Goal: Find specific page/section: Find specific page/section

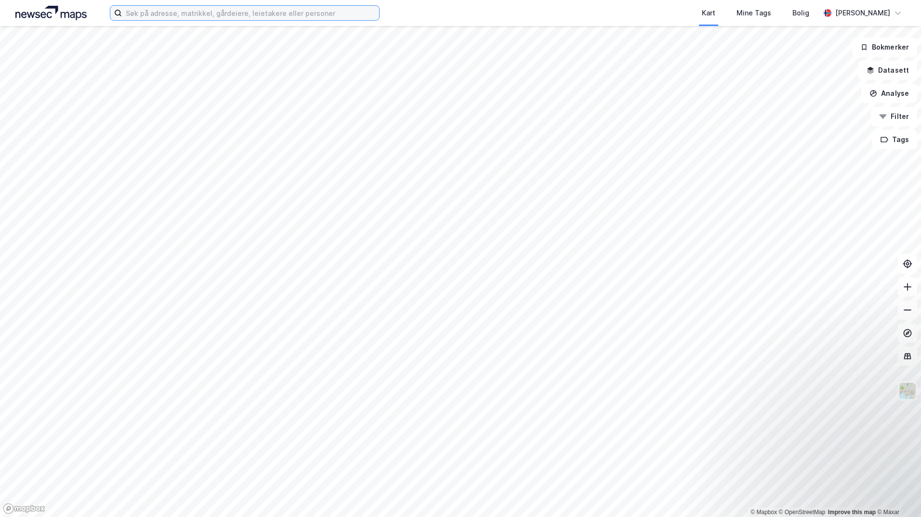
click at [167, 16] on input at bounding box center [250, 13] width 257 height 14
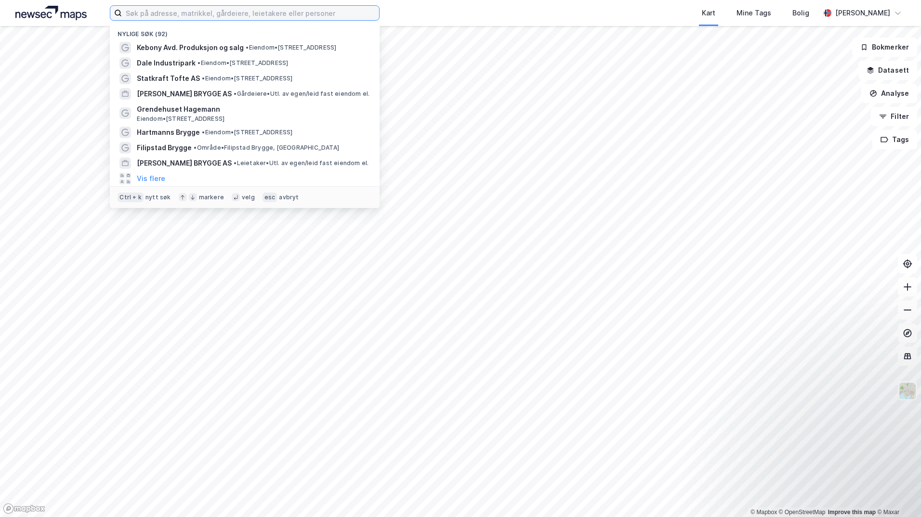
paste input "Næringsvegen 25"
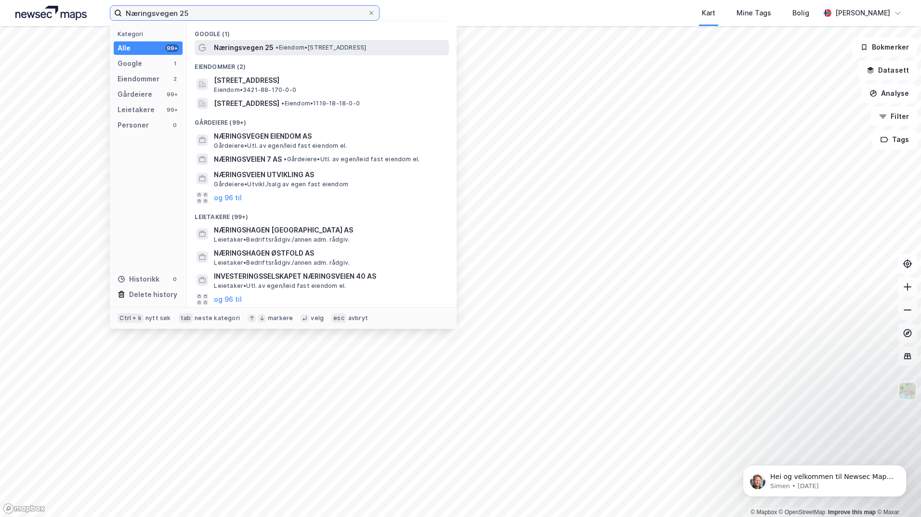
type input "Næringsvegen 25"
click at [292, 47] on span "• Eiendom • [STREET_ADDRESS]" at bounding box center [320, 48] width 91 height 8
